Goal: Transaction & Acquisition: Book appointment/travel/reservation

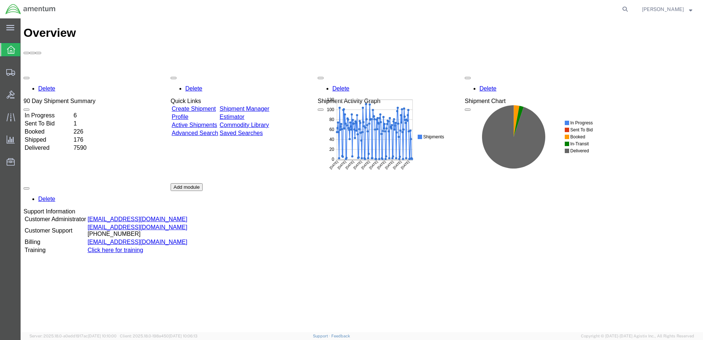
click at [269, 105] on link "Shipment Manager" at bounding box center [244, 108] width 50 height 6
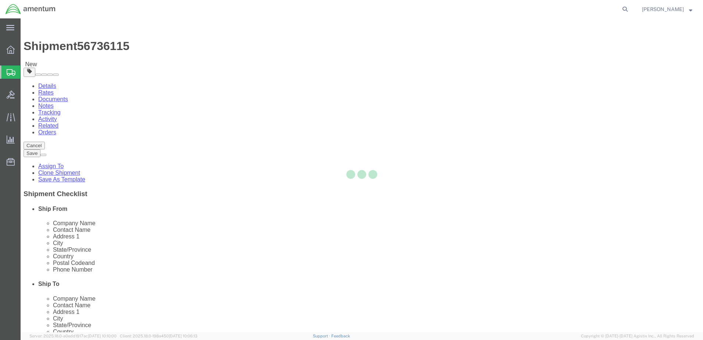
select select "42721"
select select
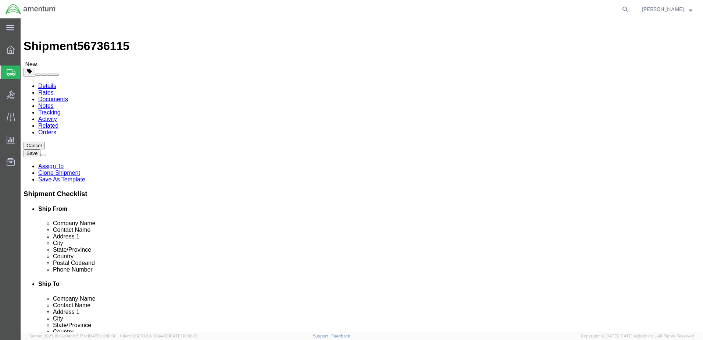
click button "Rate Shipment"
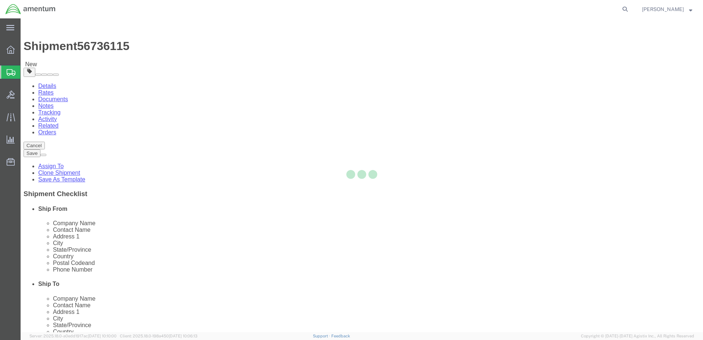
select select "42721"
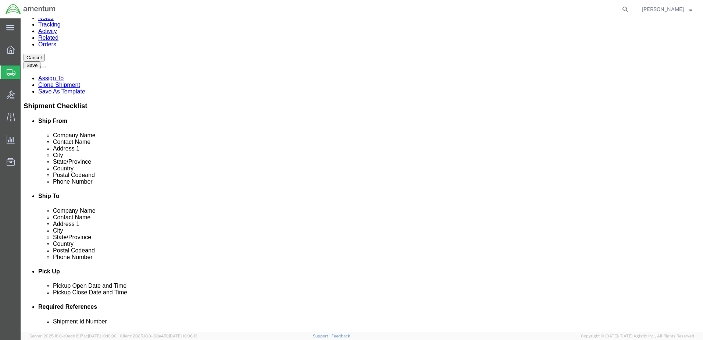
scroll to position [110, 0]
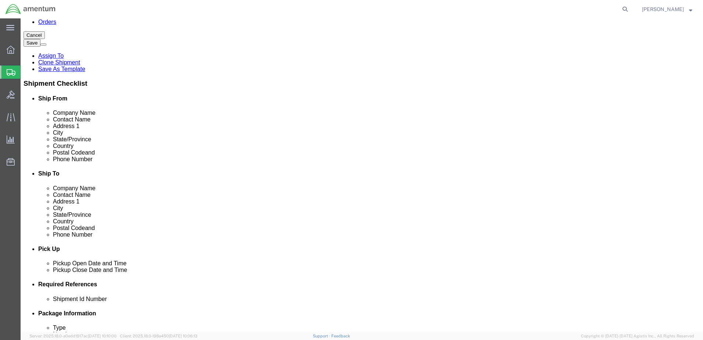
click input "404.767.5800"
click input "404-767.5800"
type input "[PHONE_NUMBER]"
click label "Email"
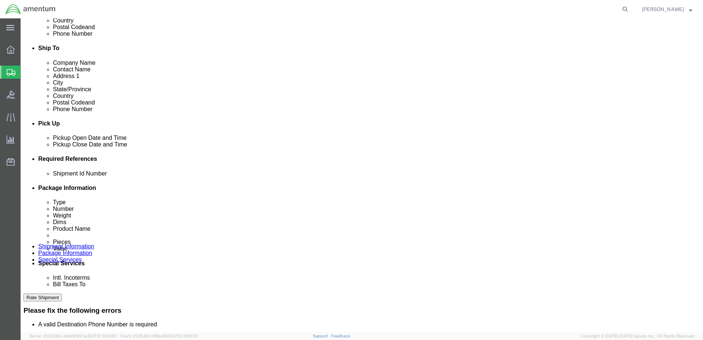
scroll to position [331, 0]
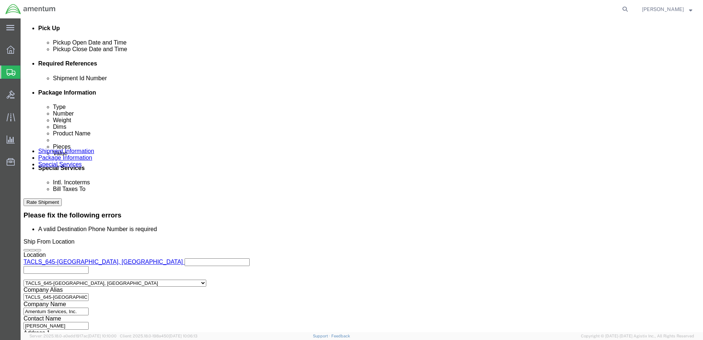
click button "Rate Shipment"
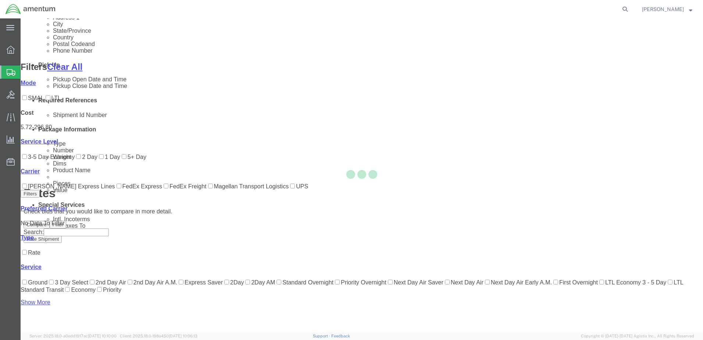
scroll to position [42, 0]
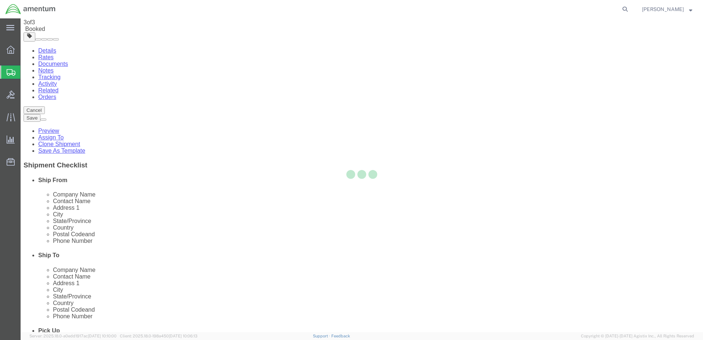
scroll to position [0, 0]
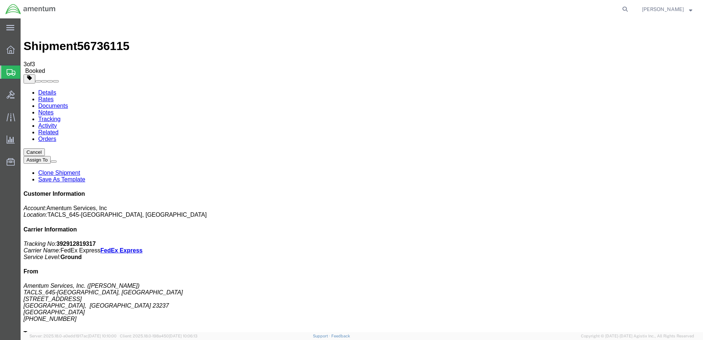
click at [689, 10] on strong "button" at bounding box center [690, 9] width 3 height 3
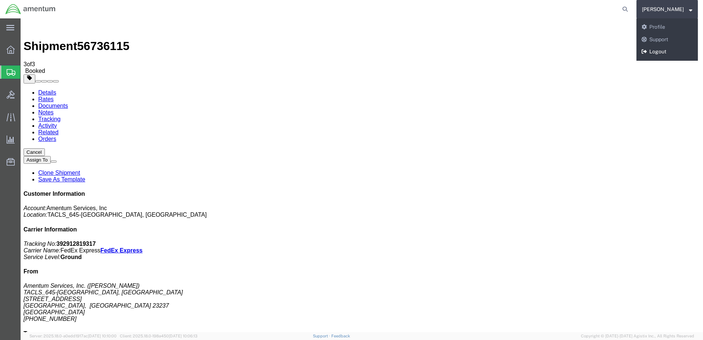
click at [666, 48] on link "Logout" at bounding box center [666, 52] width 61 height 12
